Goal: Find specific page/section

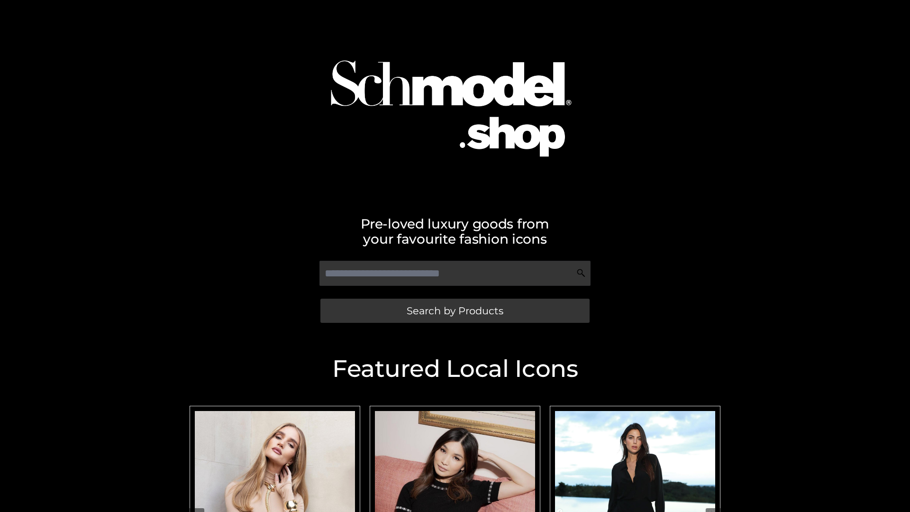
click at [454, 310] on span "Search by Products" at bounding box center [455, 311] width 97 height 10
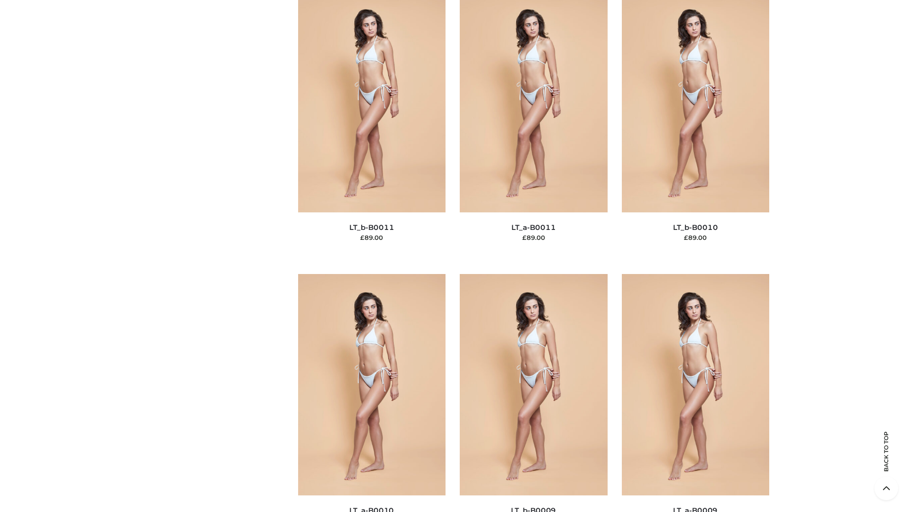
scroll to position [4256, 0]
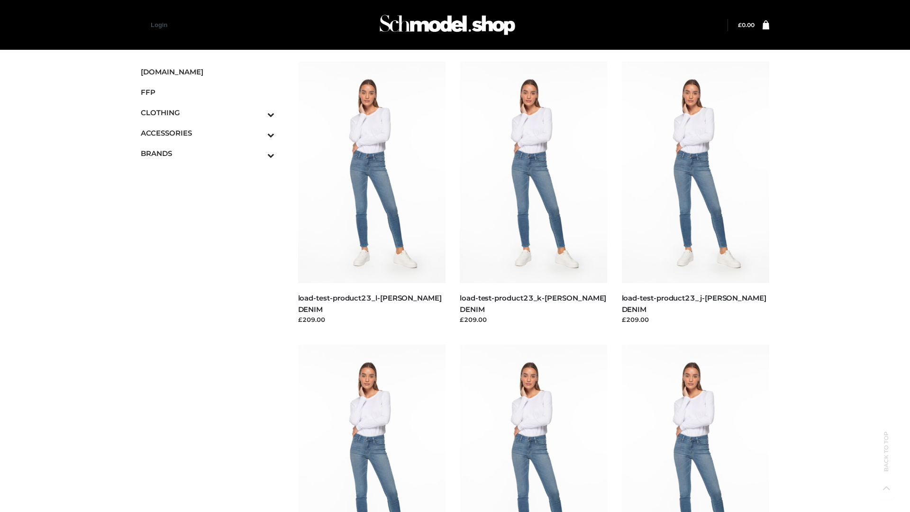
scroll to position [831, 0]
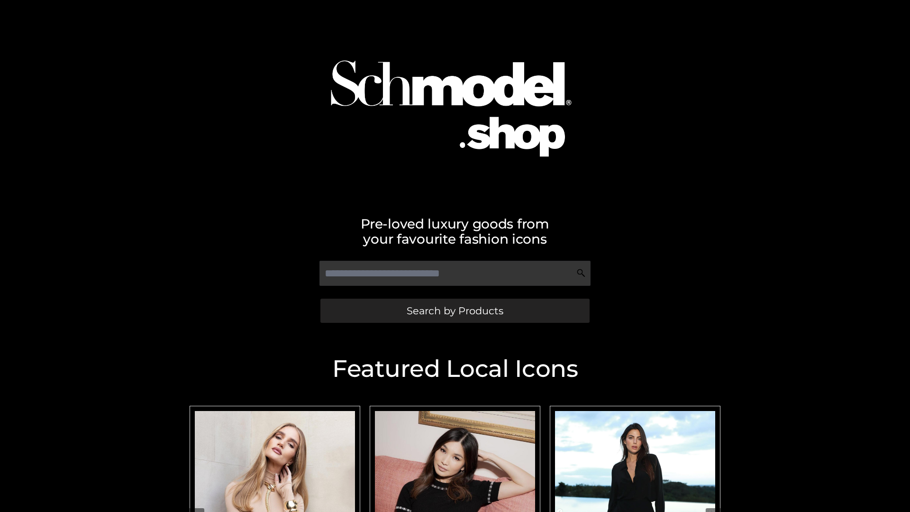
click at [454, 310] on span "Search by Products" at bounding box center [455, 311] width 97 height 10
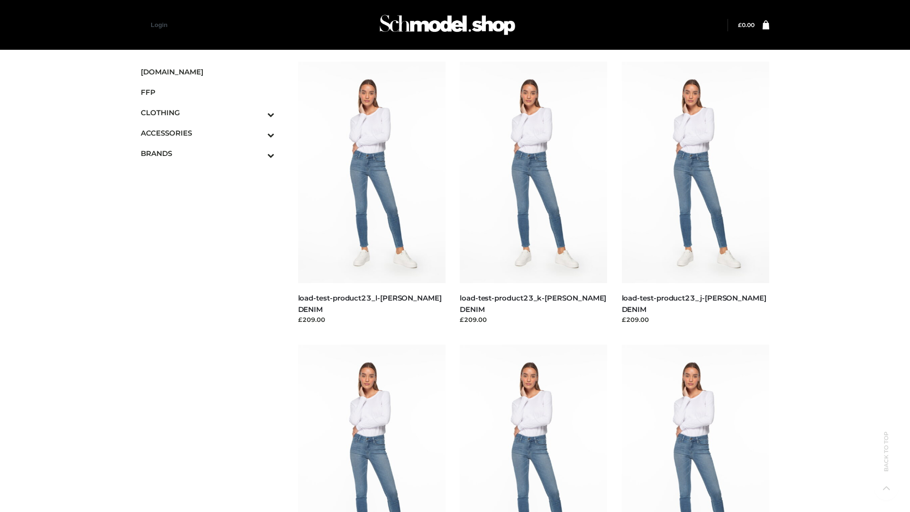
scroll to position [831, 0]
